Goal: Information Seeking & Learning: Learn about a topic

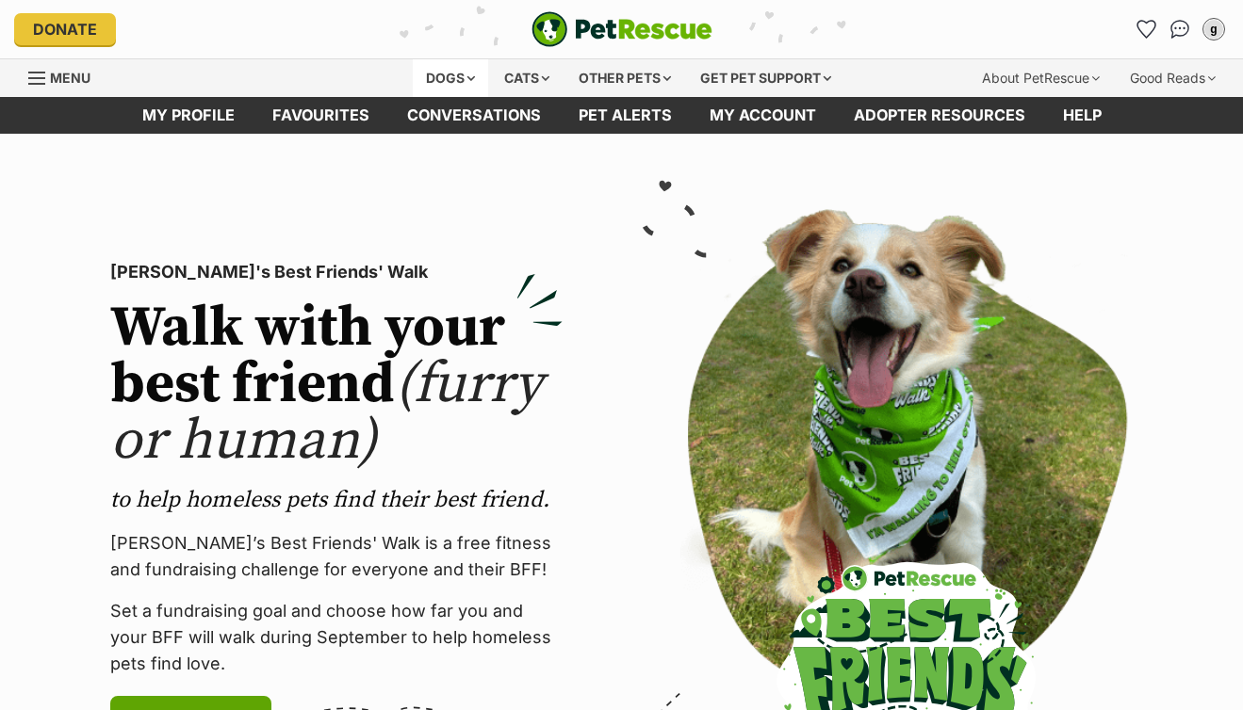
click at [449, 72] on div "Dogs" at bounding box center [450, 78] width 75 height 38
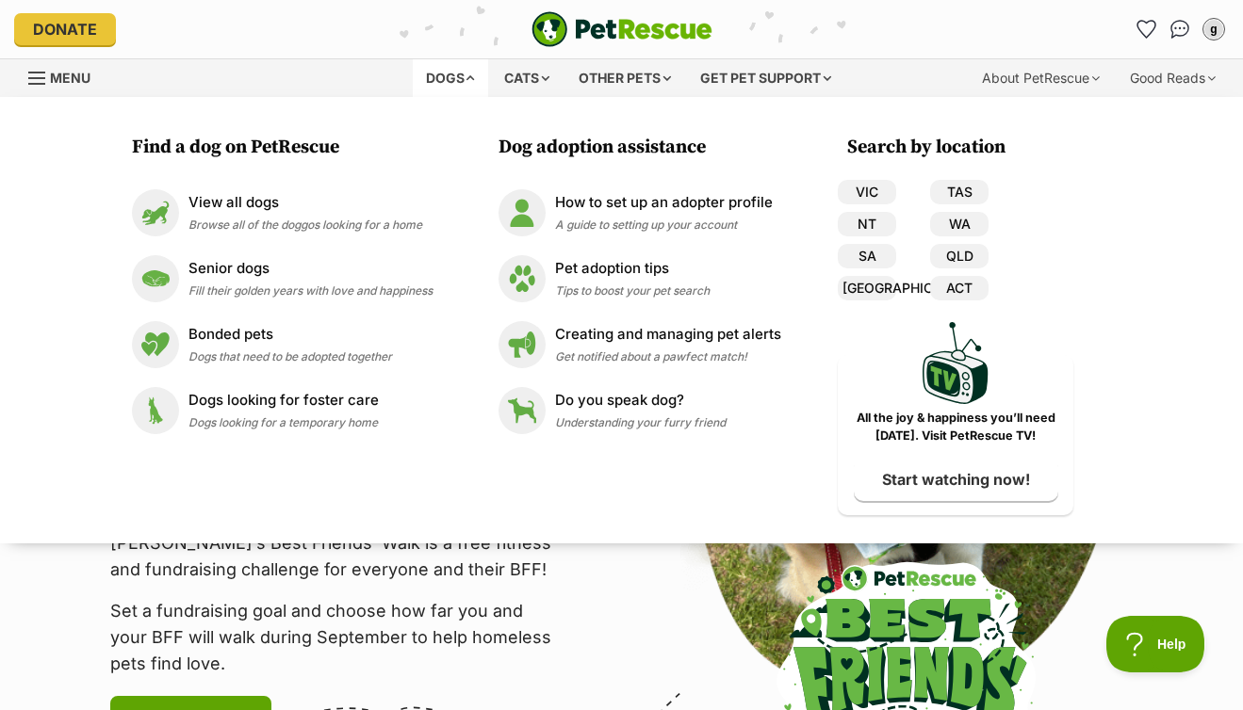
click at [447, 77] on div "Dogs" at bounding box center [450, 78] width 75 height 38
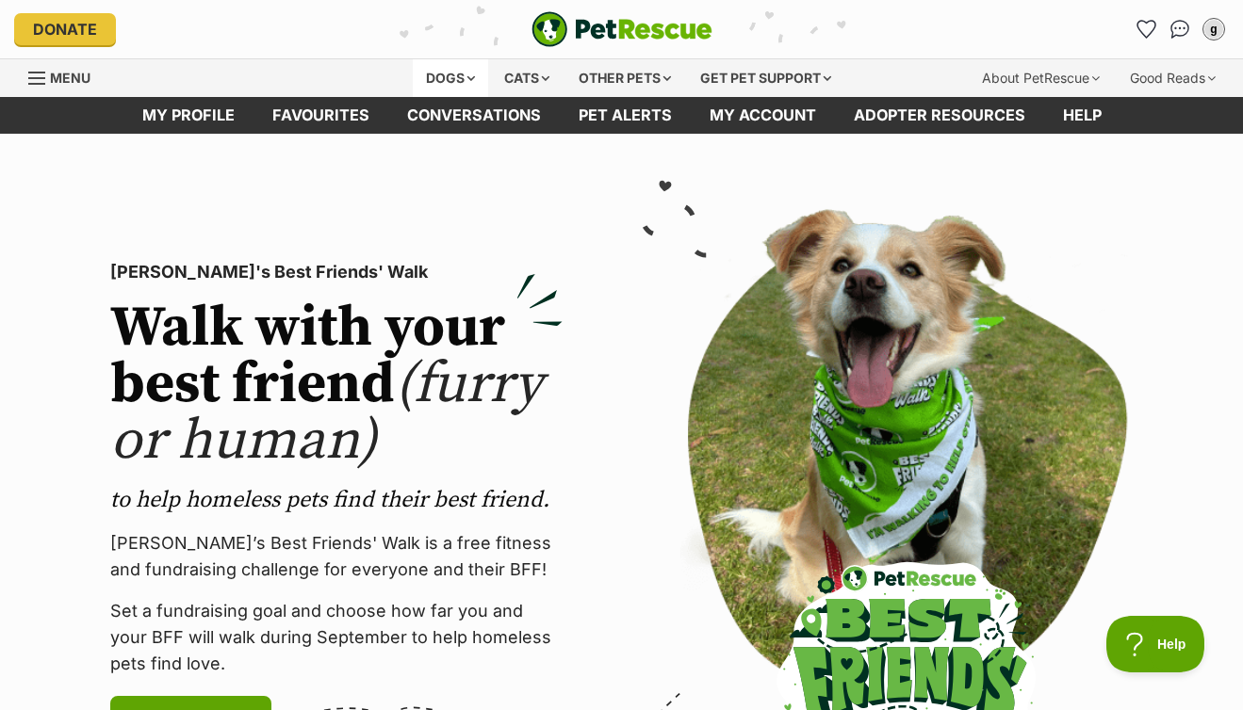
click at [442, 82] on div "Dogs" at bounding box center [450, 78] width 75 height 38
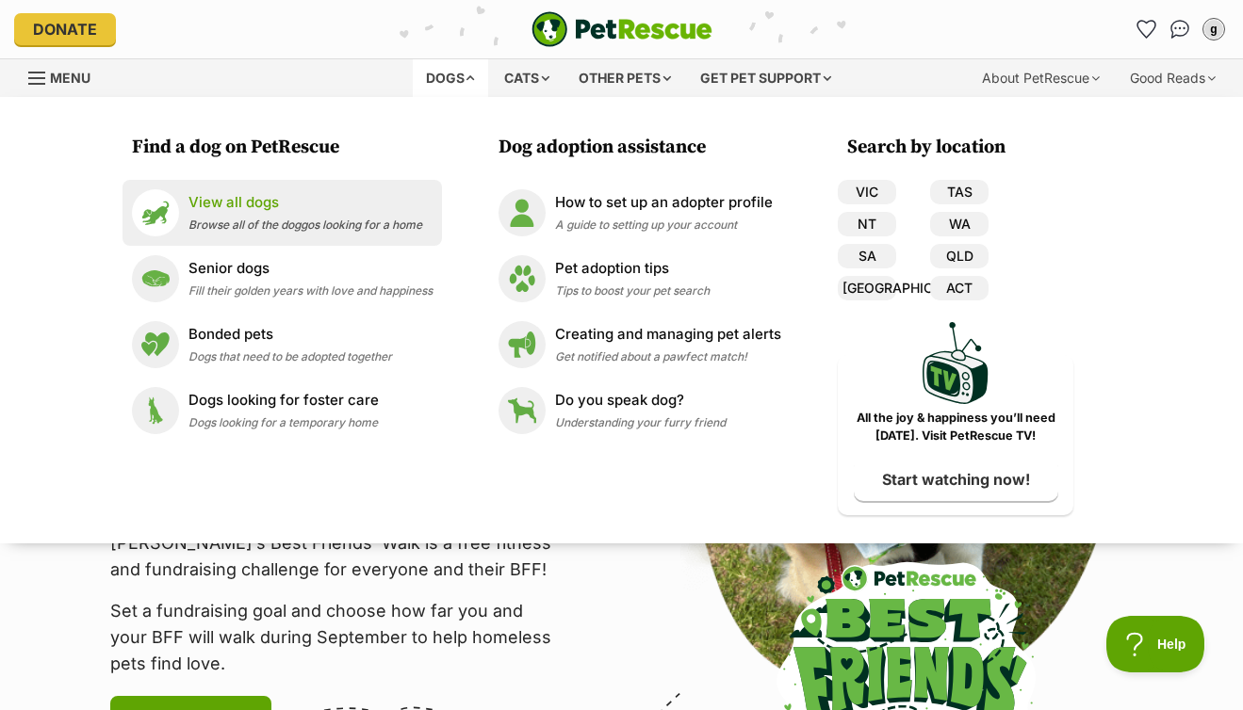
click at [211, 224] on span "Browse all of the doggos looking for a home" at bounding box center [305, 225] width 234 height 14
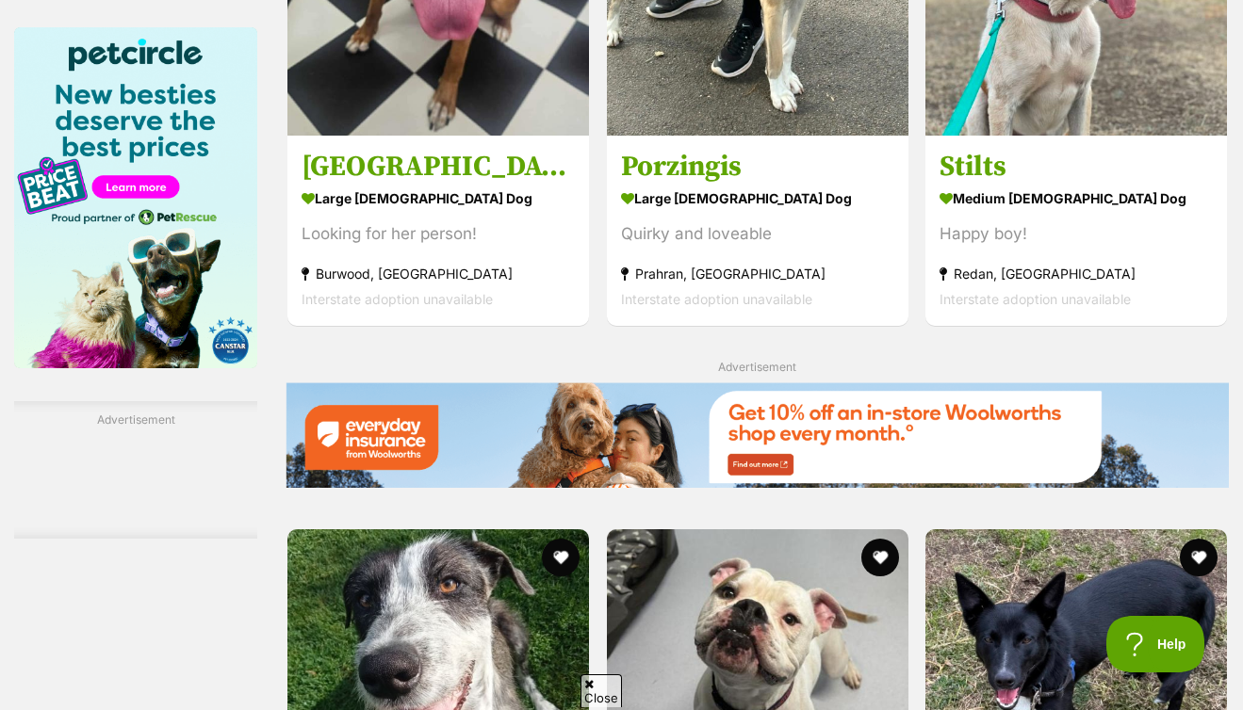
scroll to position [3053, 0]
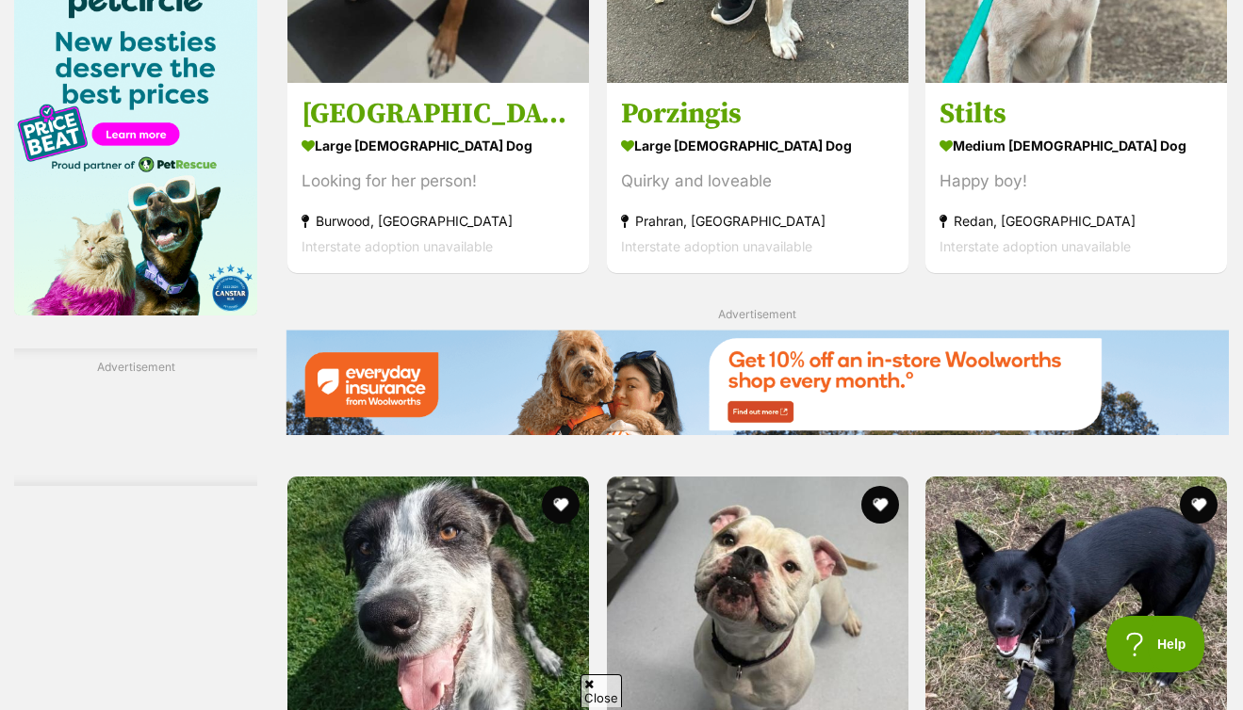
drag, startPoint x: 775, startPoint y: 293, endPoint x: 980, endPoint y: 277, distance: 205.1
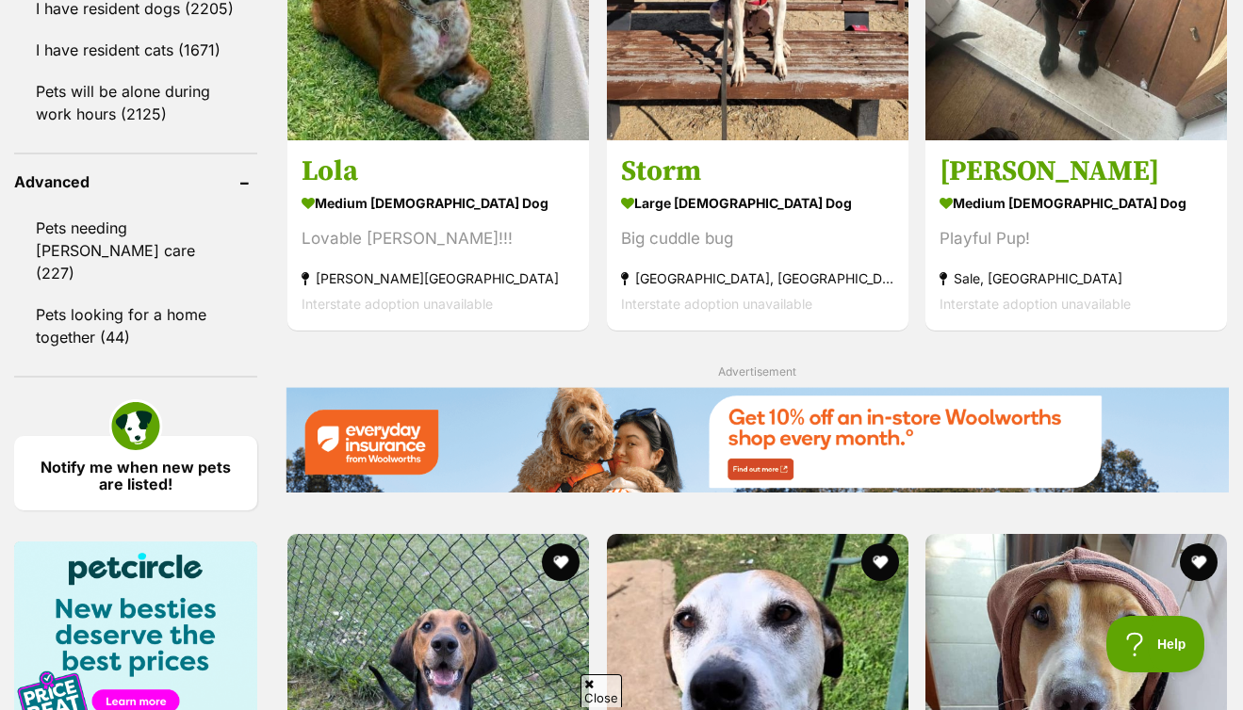
scroll to position [2831, 0]
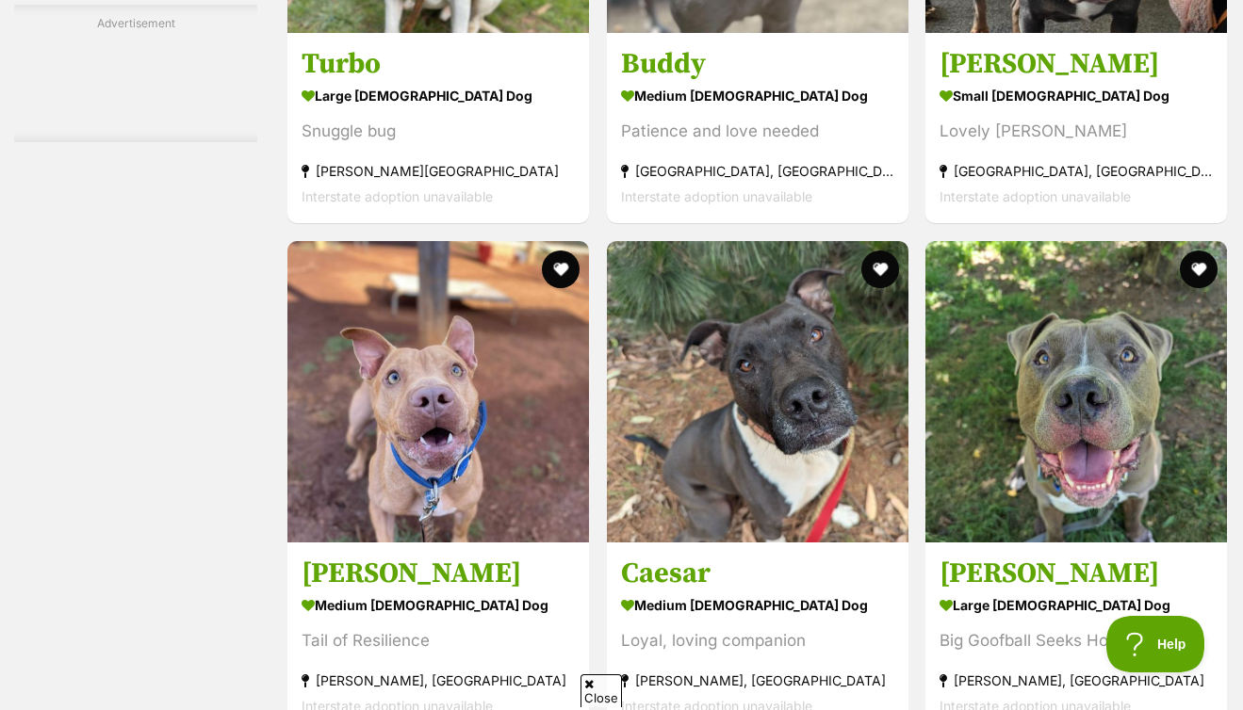
scroll to position [3472, 0]
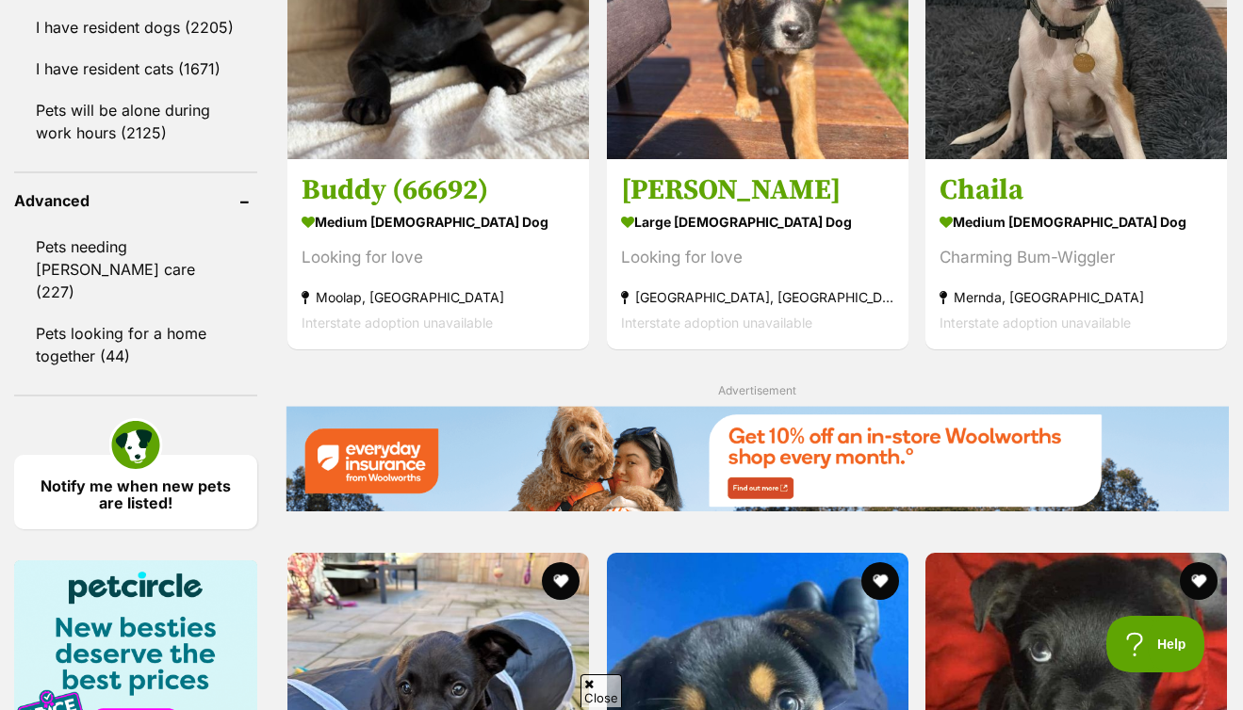
scroll to position [2747, 0]
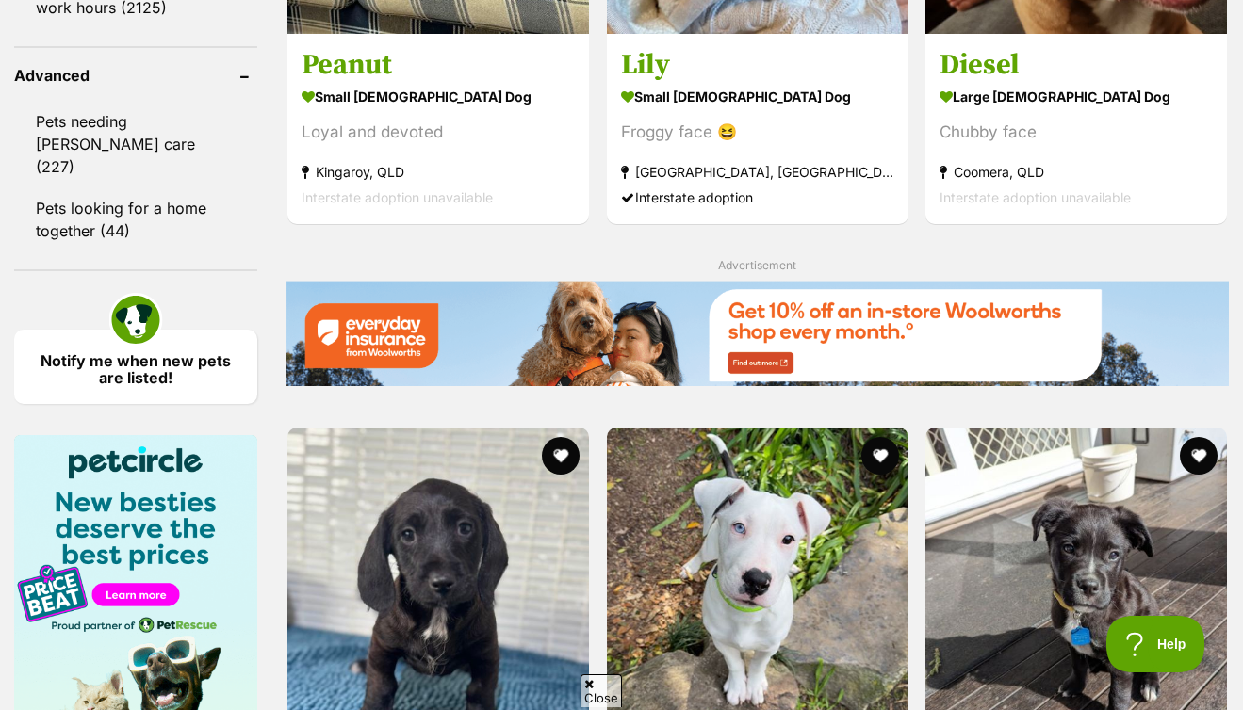
scroll to position [2718, 0]
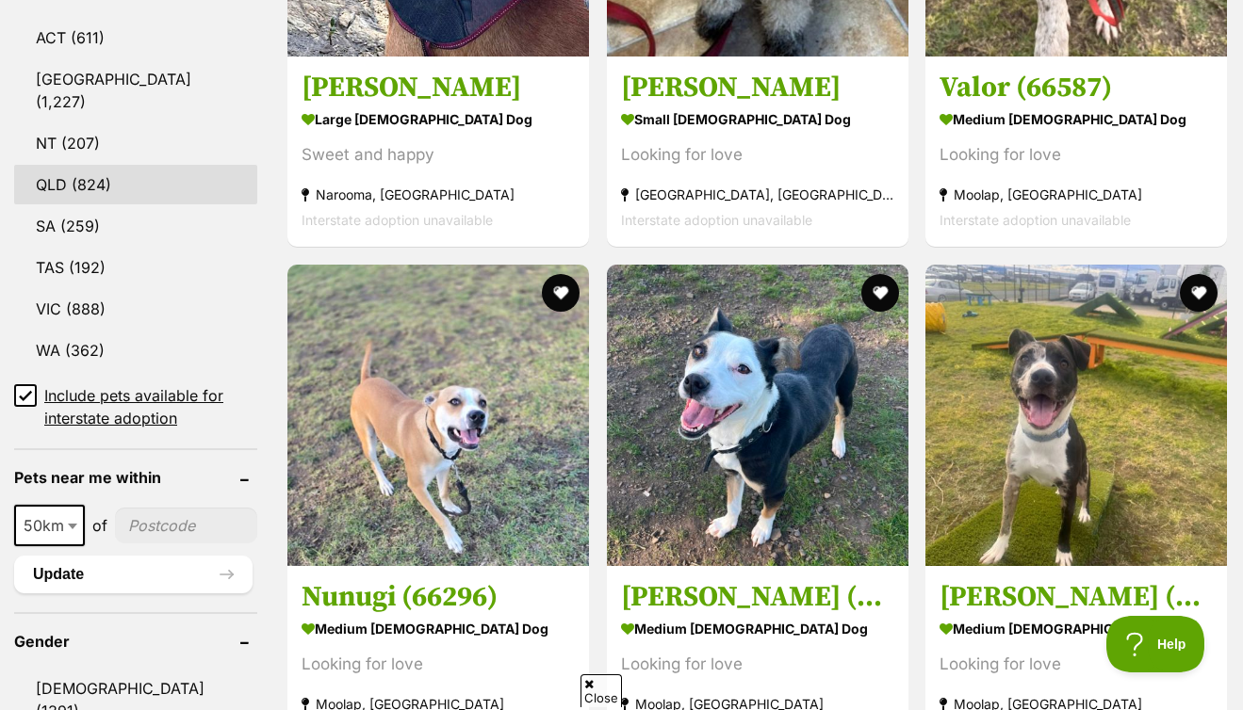
scroll to position [1309, 0]
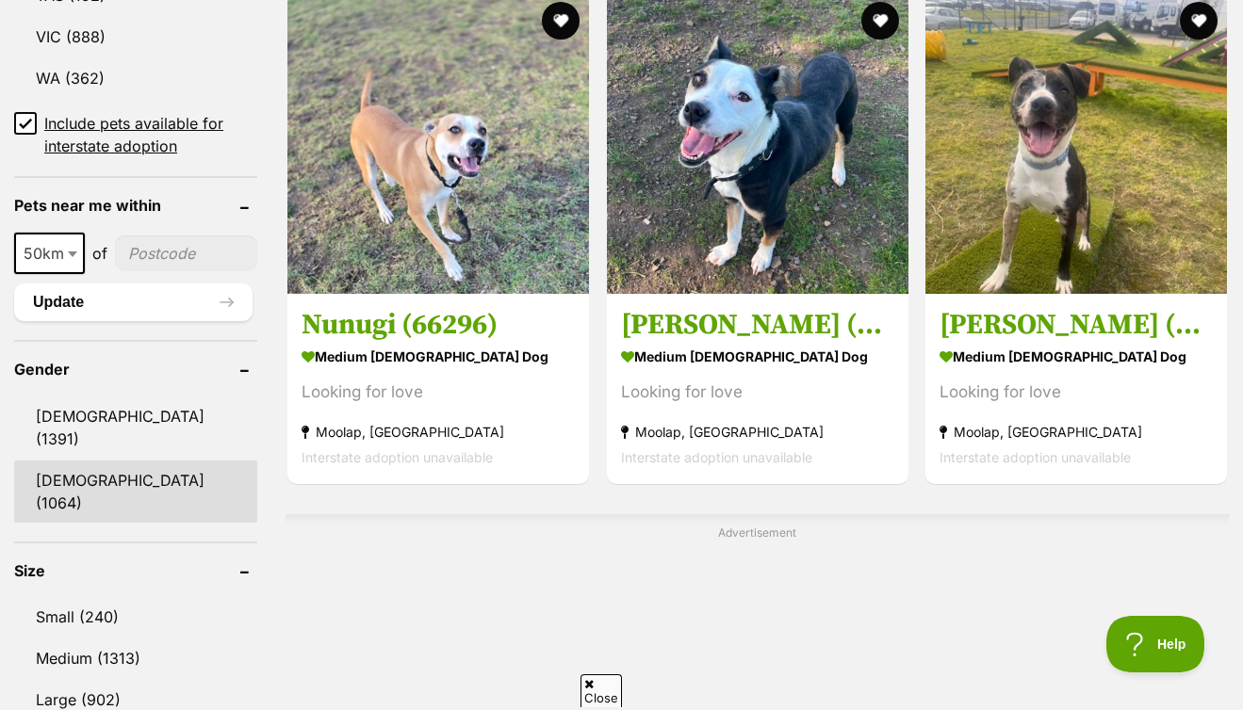
click at [92, 461] on link "[DEMOGRAPHIC_DATA] (1064)" at bounding box center [135, 492] width 243 height 62
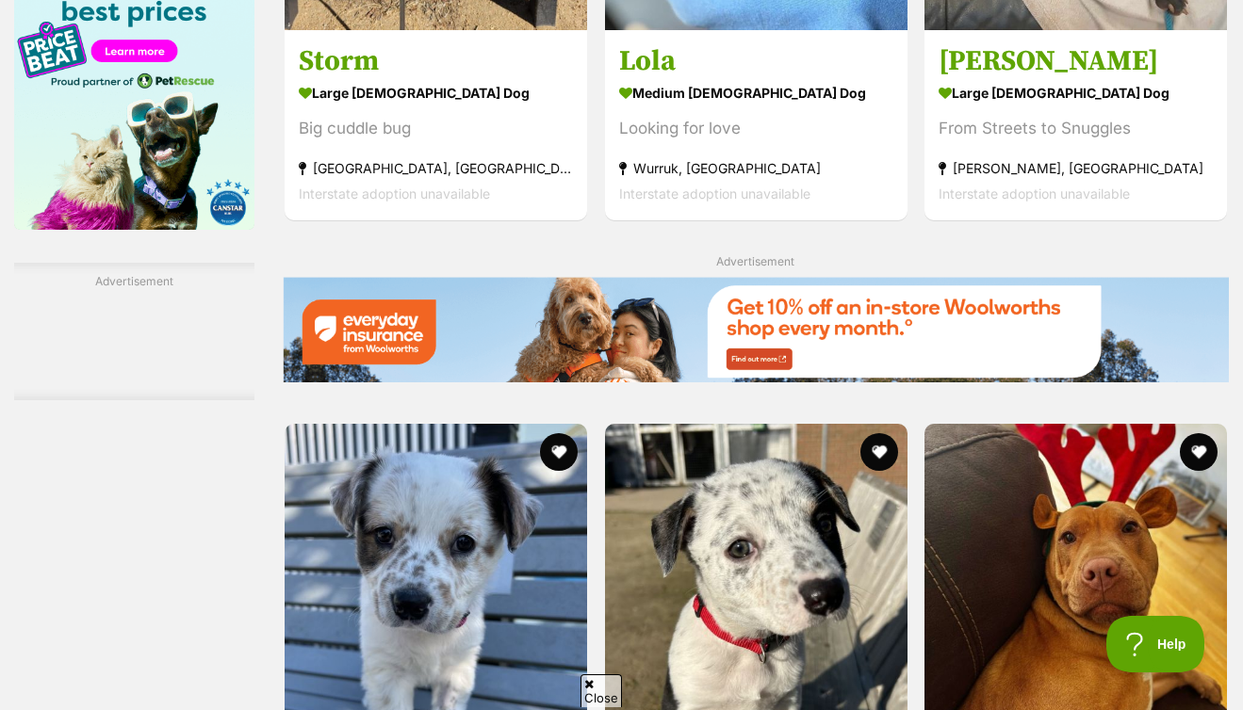
scroll to position [3224, 0]
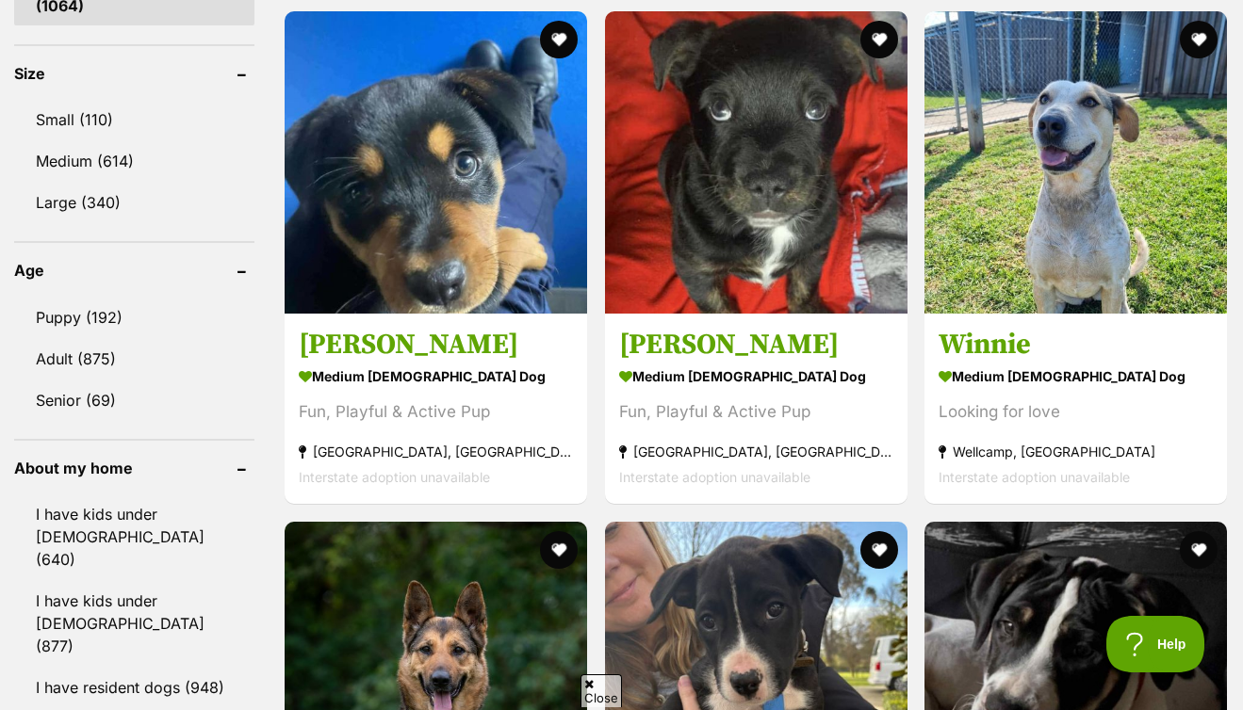
scroll to position [726, 0]
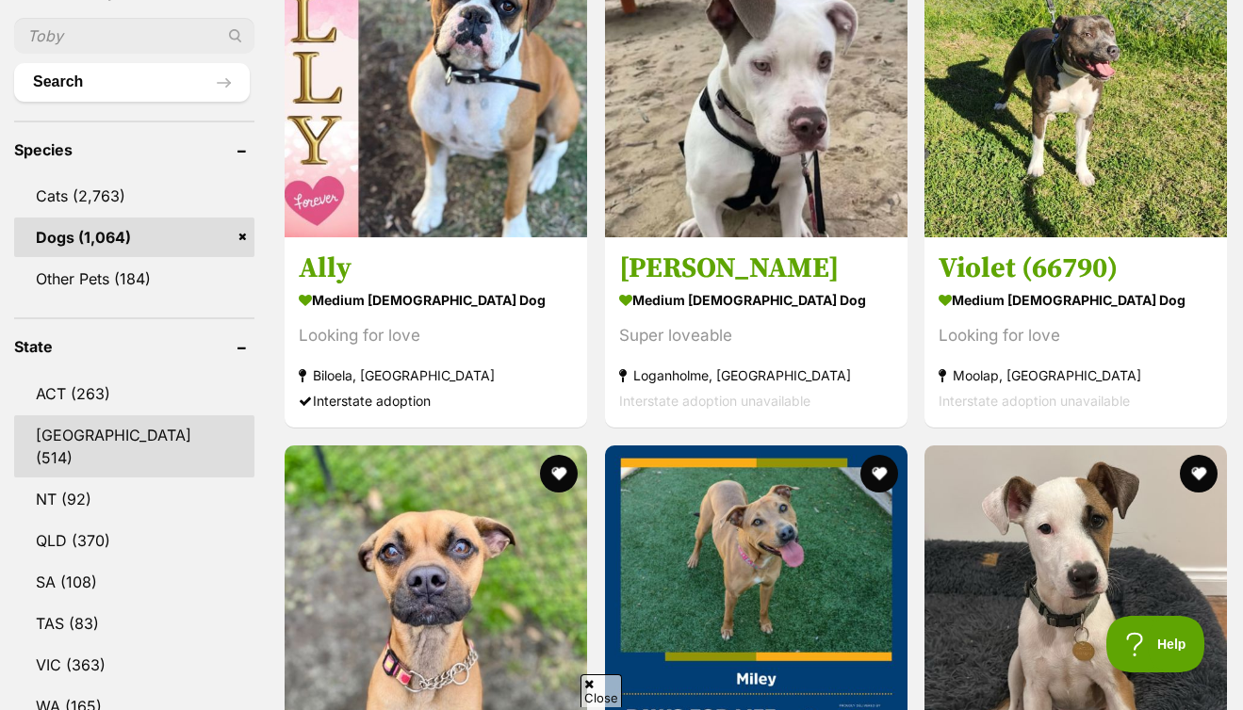
click at [75, 416] on link "[GEOGRAPHIC_DATA] (514)" at bounding box center [134, 447] width 240 height 62
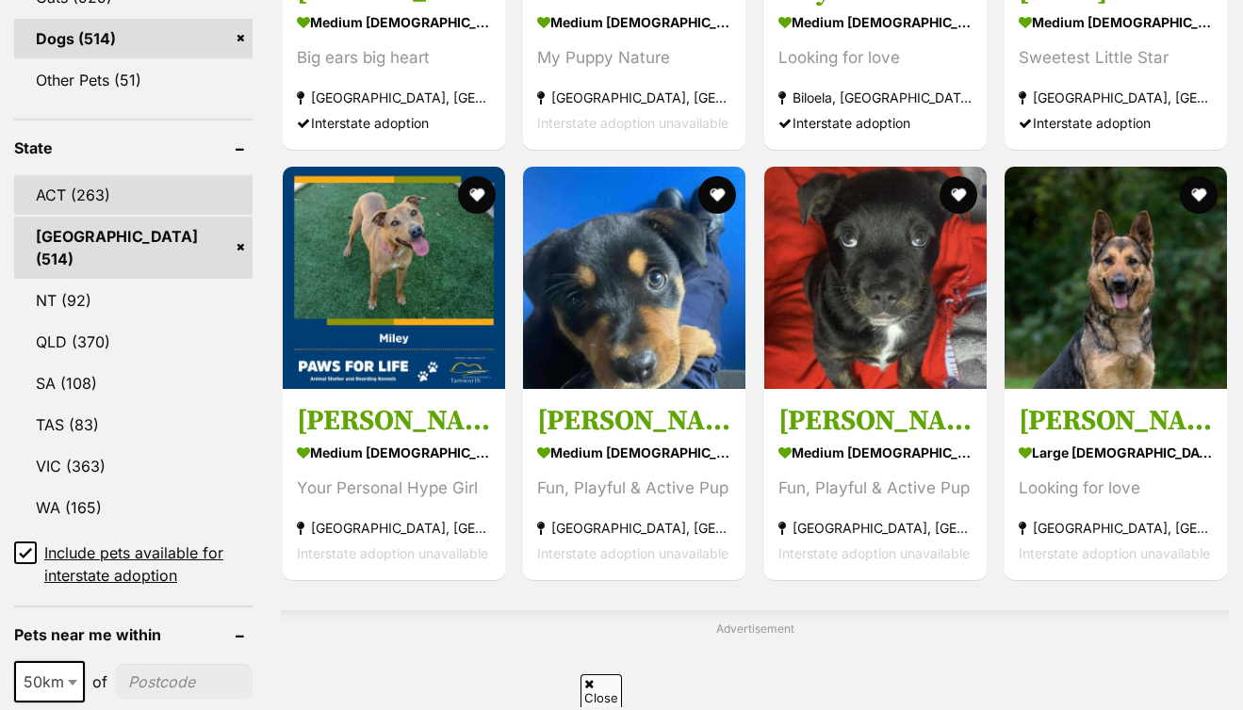
click at [65, 175] on link "ACT (263)" at bounding box center [133, 195] width 238 height 40
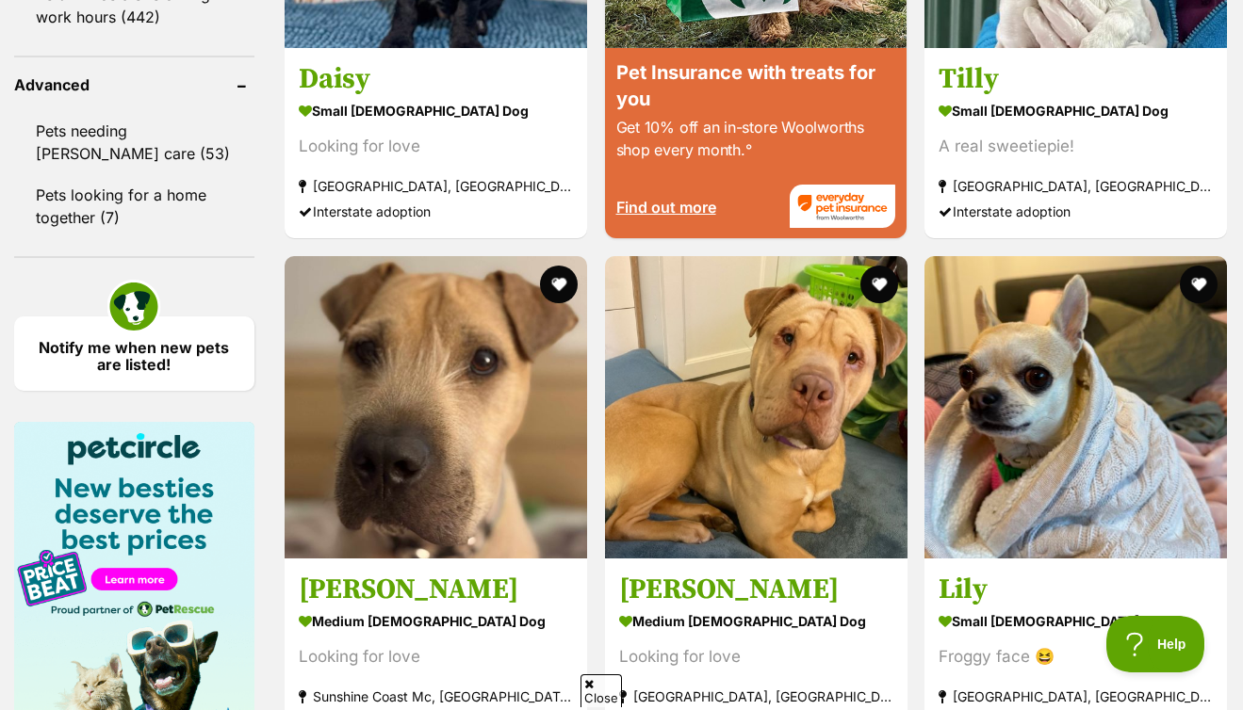
scroll to position [3239, 0]
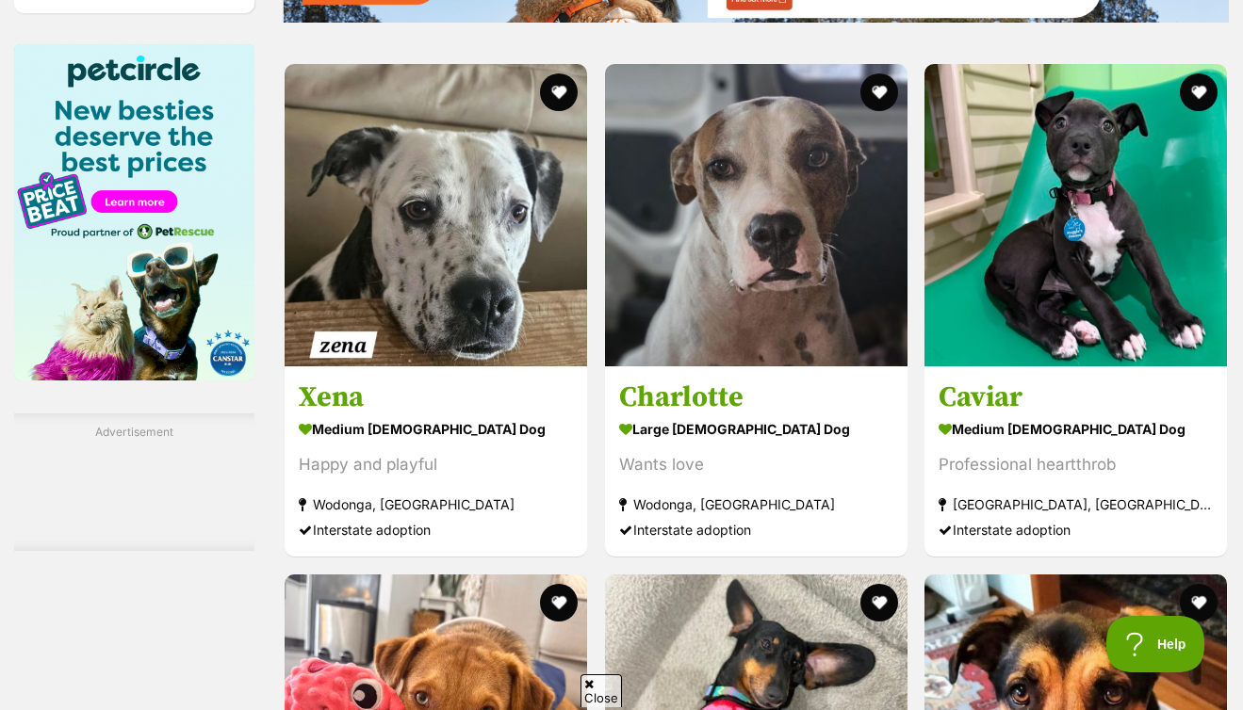
scroll to position [3006, 0]
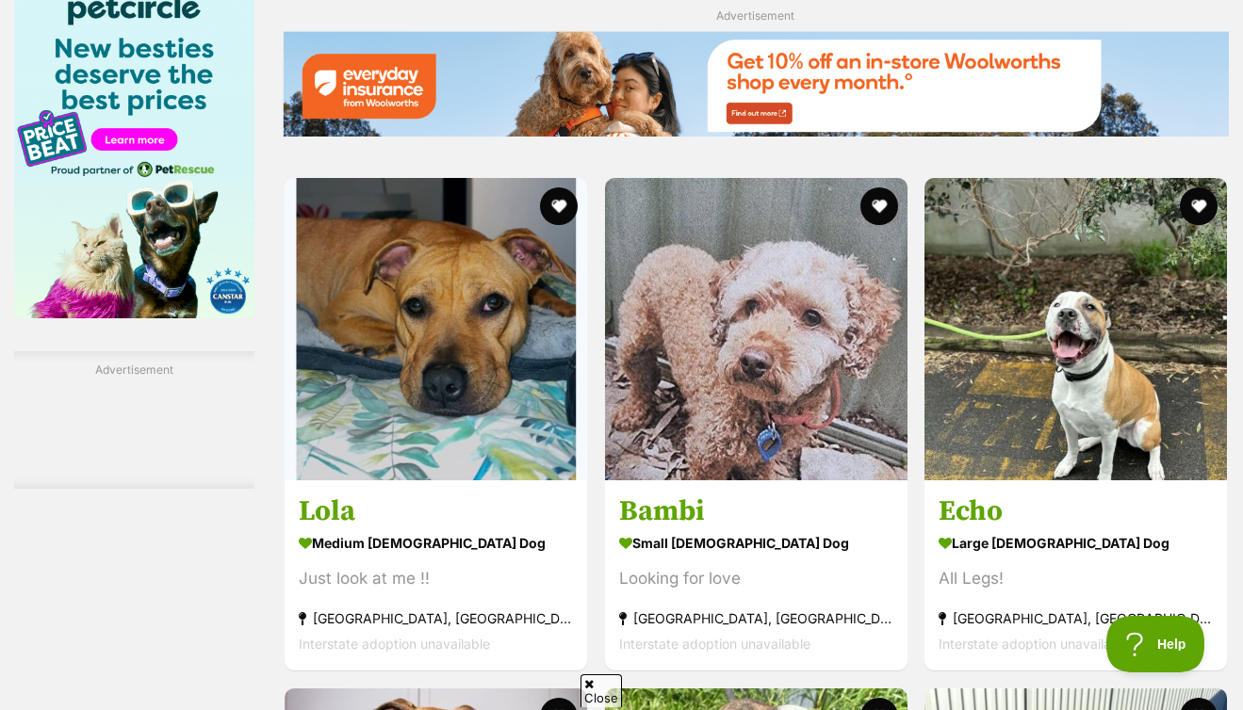
scroll to position [3337, 0]
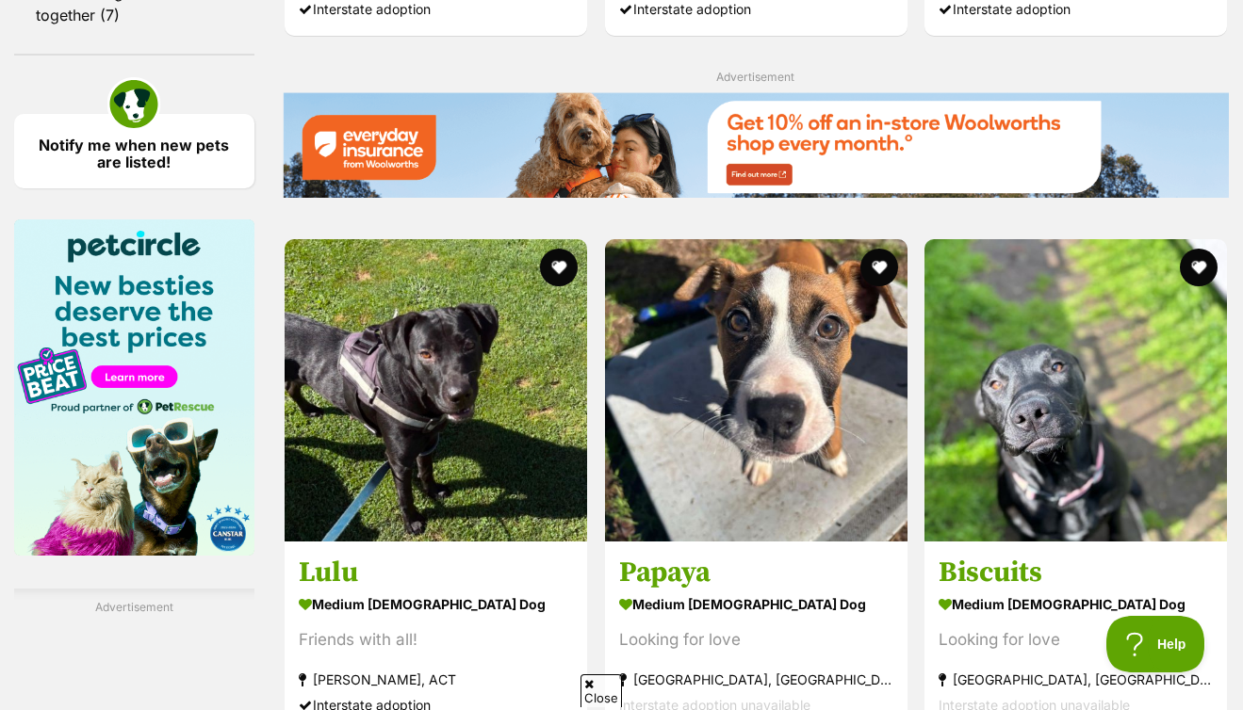
scroll to position [2919, 0]
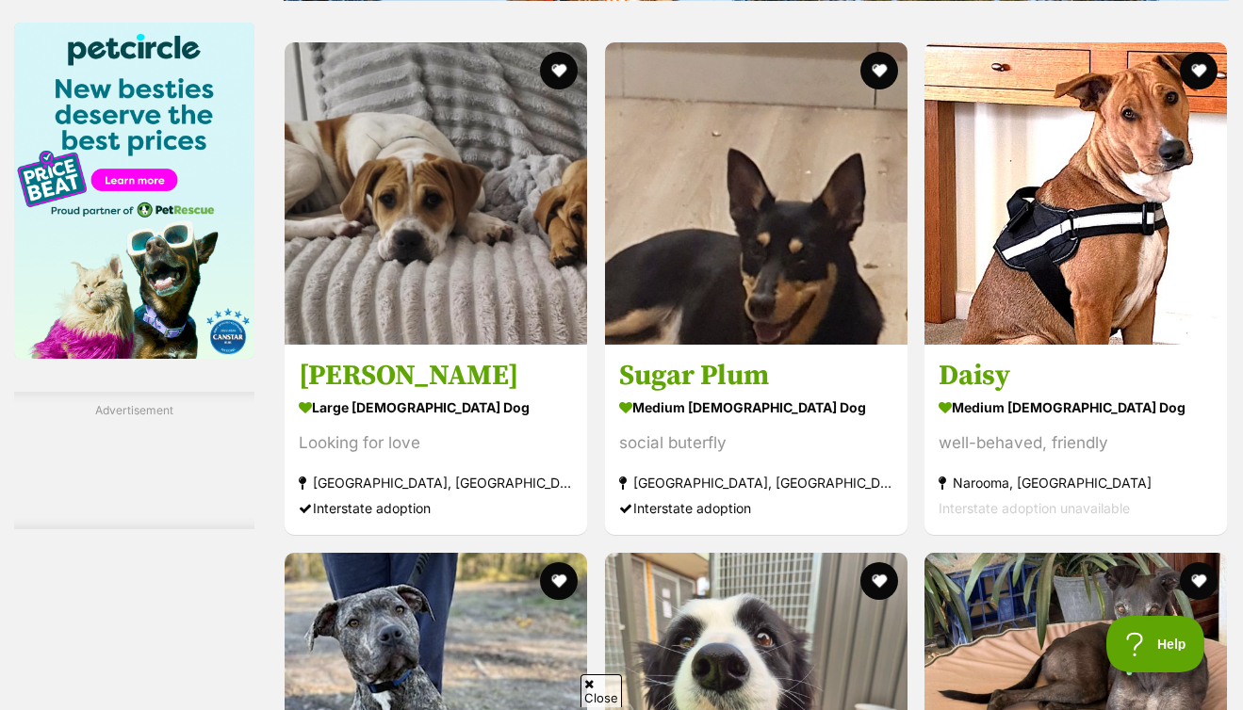
scroll to position [3027, 0]
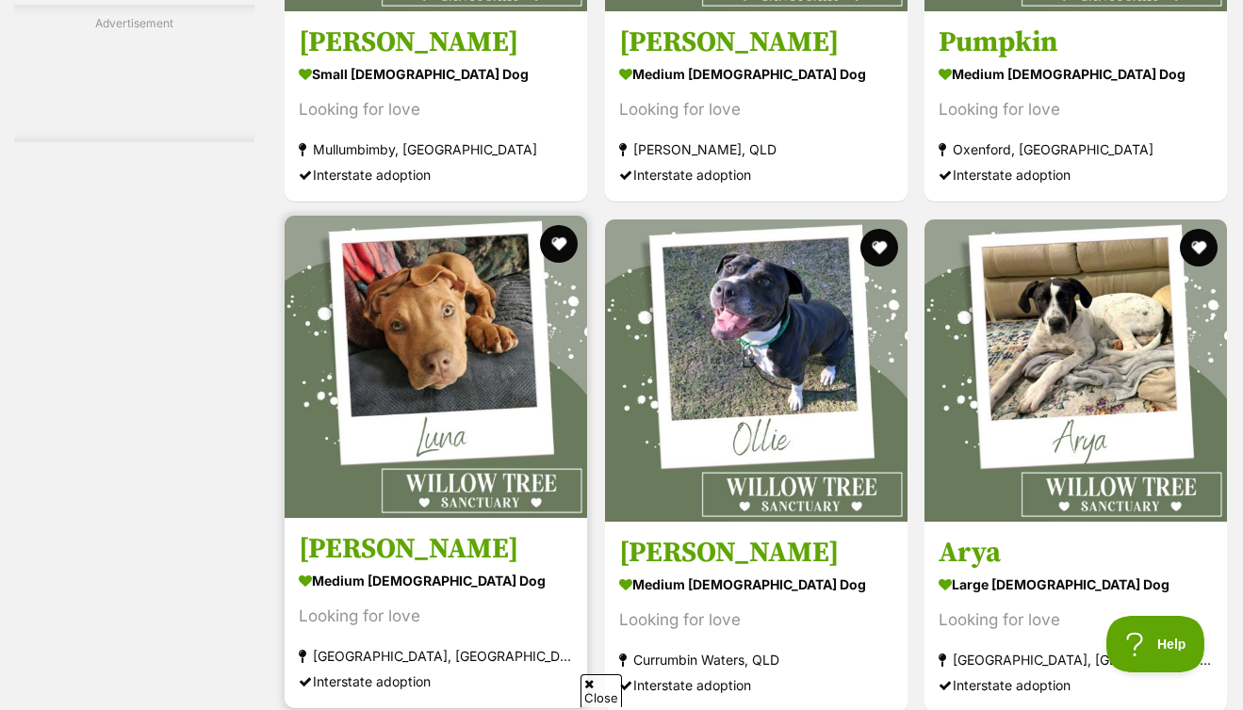
scroll to position [3562, 0]
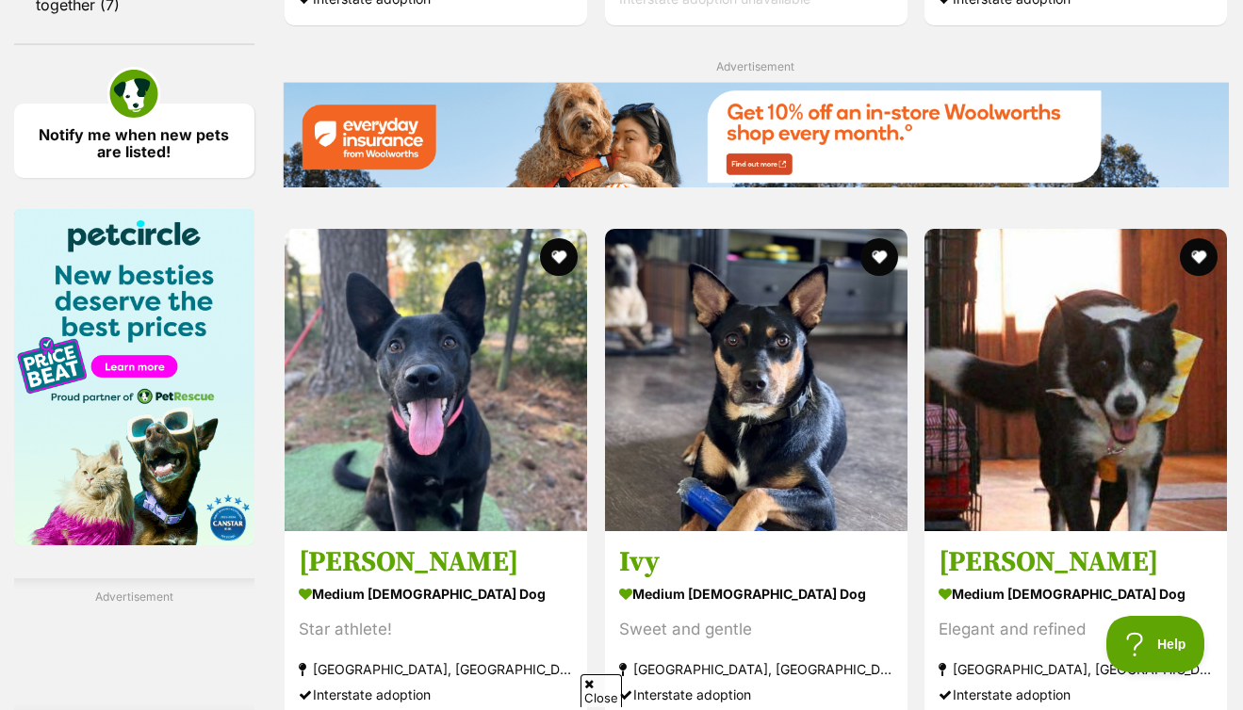
scroll to position [2860, 0]
